Goal: Obtain resource: Download file/media

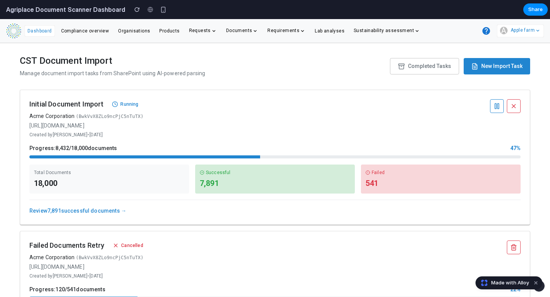
click at [109, 210] on link "Review 7,891 successful documents →" at bounding box center [77, 211] width 97 height 6
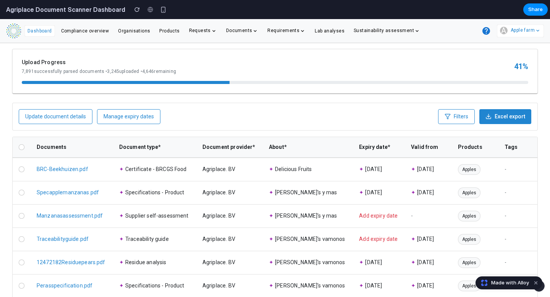
scroll to position [73, 0]
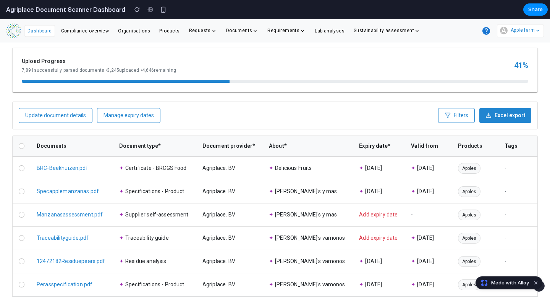
click at [371, 214] on span "Add expiry date" at bounding box center [378, 214] width 39 height 6
click at [353, 218] on td "Add expiry date" at bounding box center [379, 214] width 52 height 23
click at [367, 216] on span "Add expiry date" at bounding box center [378, 214] width 39 height 6
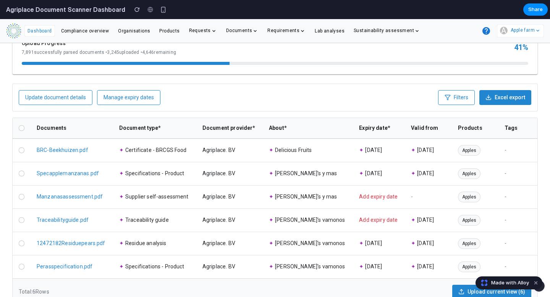
scroll to position [96, 0]
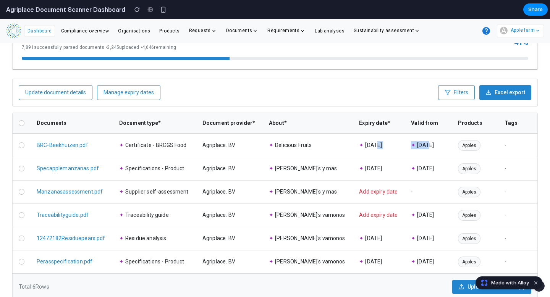
drag, startPoint x: 418, startPoint y: 145, endPoint x: 345, endPoint y: 145, distance: 72.9
click at [345, 145] on tr "BRC-Beekhuizen.pdf ✦ Certificate - BRCGS Food Agriplace. BV ✦ Delicious Fruits …" at bounding box center [275, 146] width 524 height 24
click at [62, 141] on td "BRC-Beekhuizen.pdf" at bounding box center [72, 146] width 82 height 24
click at [62, 143] on link "BRC-Beekhuizen.pdf" at bounding box center [63, 145] width 52 height 6
click at [75, 146] on link "BRC-Beekhuizen.pdf" at bounding box center [63, 145] width 52 height 6
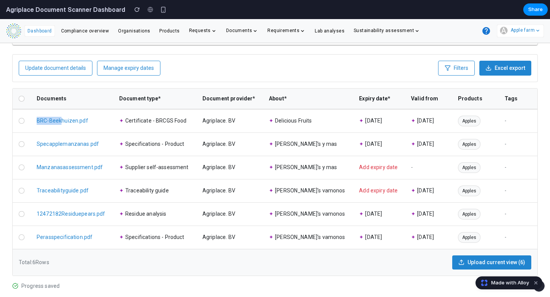
scroll to position [126, 0]
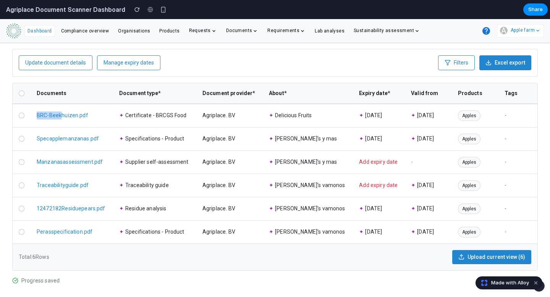
click at [95, 162] on link "Manzanasassessment.pdf" at bounding box center [70, 162] width 66 height 6
click at [387, 165] on td "Add expiry date" at bounding box center [379, 161] width 52 height 23
click at [371, 163] on span "Add expiry date" at bounding box center [378, 162] width 39 height 6
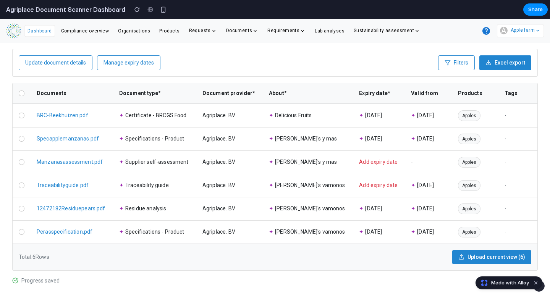
click at [141, 226] on td "✦ Specifications - Product" at bounding box center [154, 231] width 83 height 23
click at [23, 231] on div at bounding box center [21, 231] width 5 height 5
click at [21, 210] on div at bounding box center [22, 209] width 6 height 6
click at [85, 181] on td "Traceabilityguide.pdf" at bounding box center [72, 185] width 82 height 23
click at [84, 186] on link "Traceabilityguide.pdf" at bounding box center [63, 185] width 52 height 6
